Goal: Information Seeking & Learning: Learn about a topic

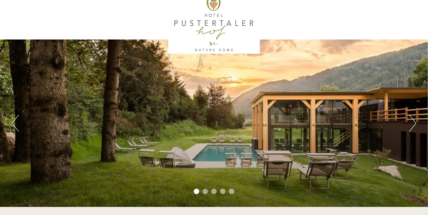
scroll to position [11, 0]
click at [205, 190] on li "2" at bounding box center [205, 191] width 5 height 5
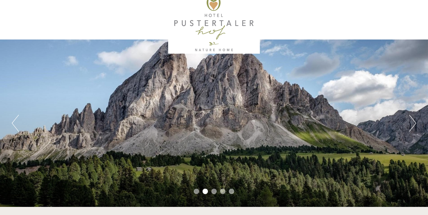
click at [214, 191] on li "3" at bounding box center [214, 191] width 5 height 5
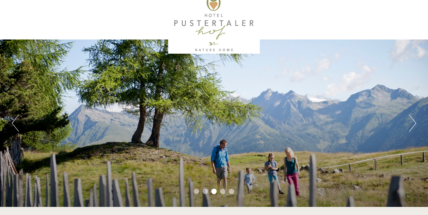
click at [223, 192] on li "4" at bounding box center [222, 191] width 5 height 5
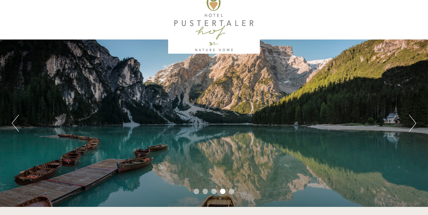
click at [230, 191] on li "5" at bounding box center [231, 191] width 5 height 5
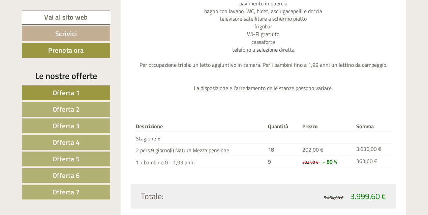
scroll to position [0, 0]
click at [101, 112] on link "Offerta 2" at bounding box center [66, 109] width 88 height 15
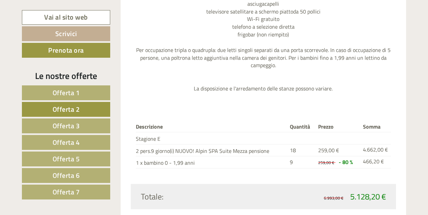
scroll to position [697, 0]
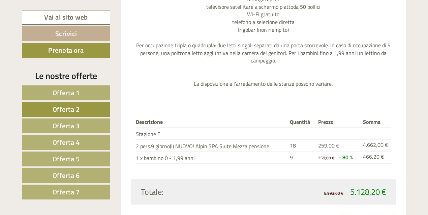
click at [76, 92] on span "Offerta 1" at bounding box center [66, 92] width 27 height 10
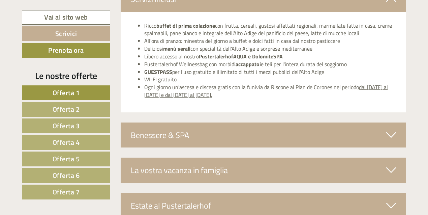
scroll to position [992, 0]
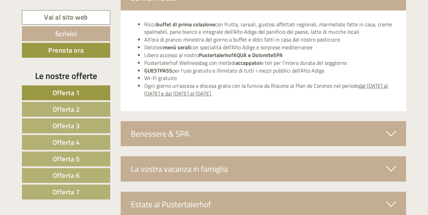
click at [249, 121] on div "Benessere & SPA" at bounding box center [264, 133] width 286 height 25
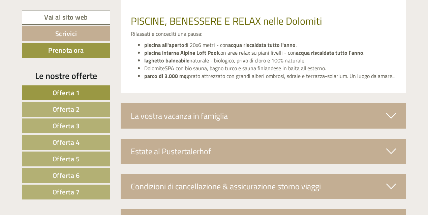
scroll to position [1284, 0]
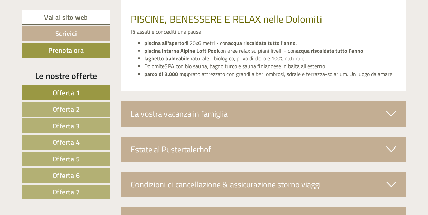
click at [243, 101] on div "La vostra vacanza in famiglia" at bounding box center [264, 113] width 286 height 25
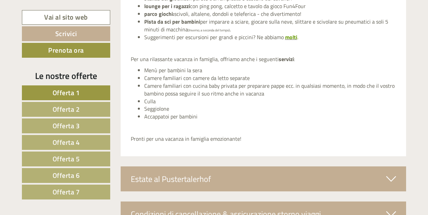
scroll to position [1438, 0]
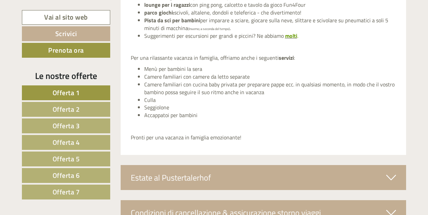
click at [164, 165] on div "Estate al Pustertalerhof" at bounding box center [264, 177] width 286 height 25
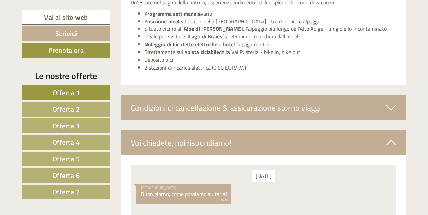
scroll to position [1803, 0]
click at [209, 95] on div "Condizioni di cancellazione & assicurazione storno viaggi" at bounding box center [264, 107] width 286 height 25
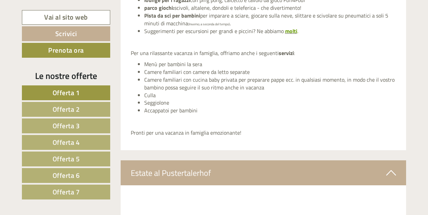
scroll to position [1088, 0]
